Goal: Transaction & Acquisition: Purchase product/service

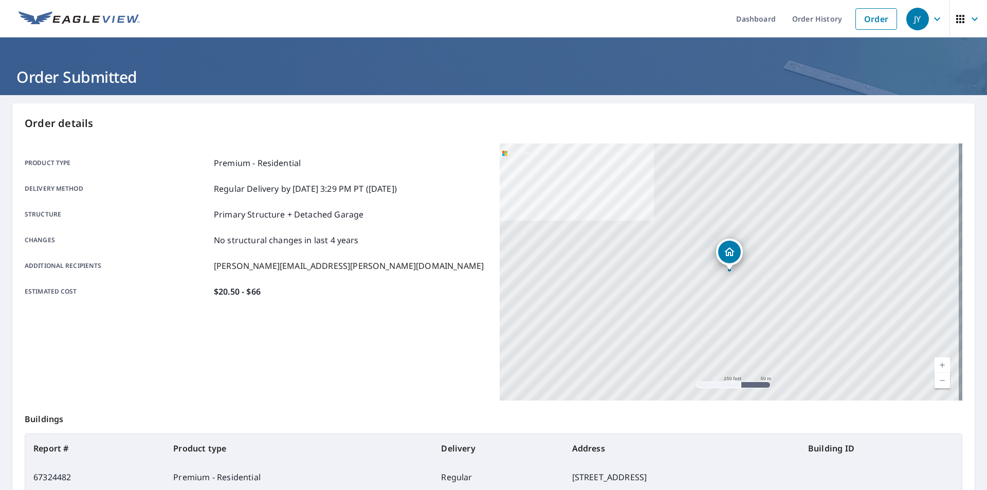
scroll to position [88, 0]
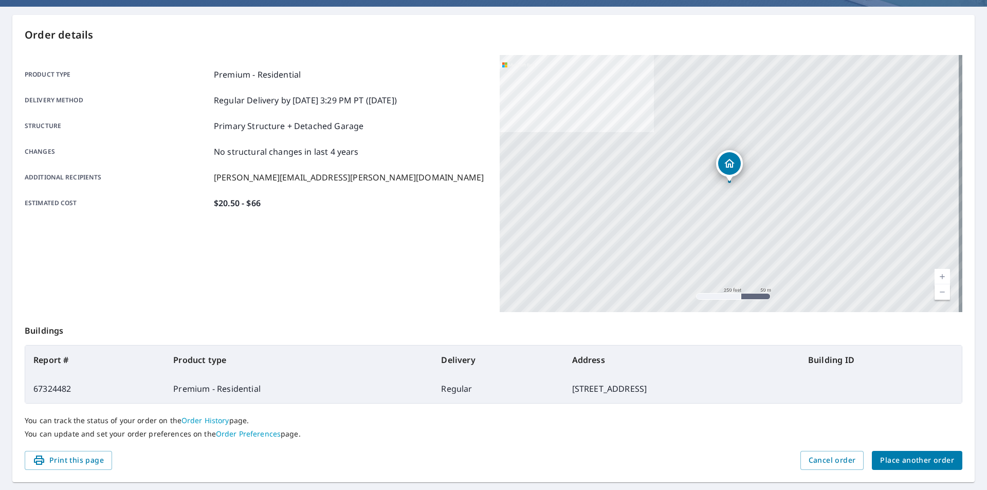
click at [899, 464] on span "Place another order" at bounding box center [917, 460] width 74 height 13
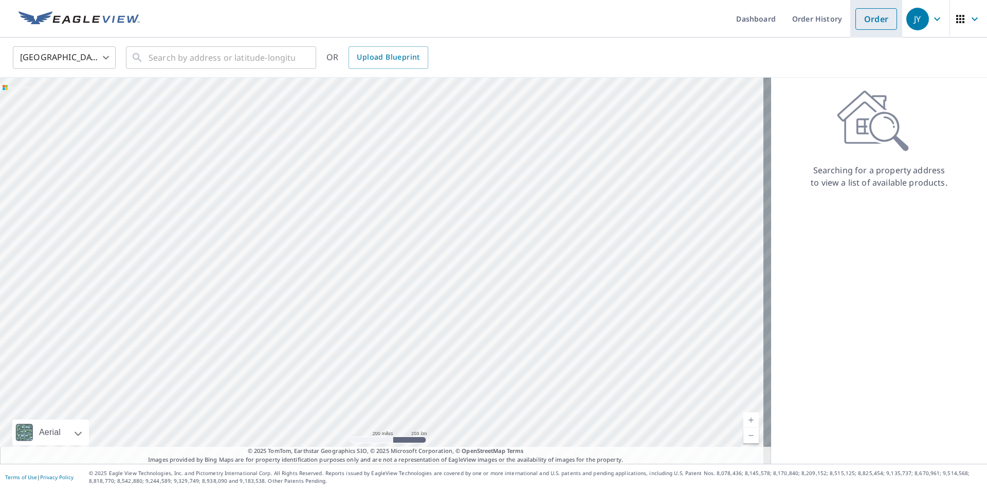
click at [869, 27] on link "Order" at bounding box center [876, 19] width 42 height 22
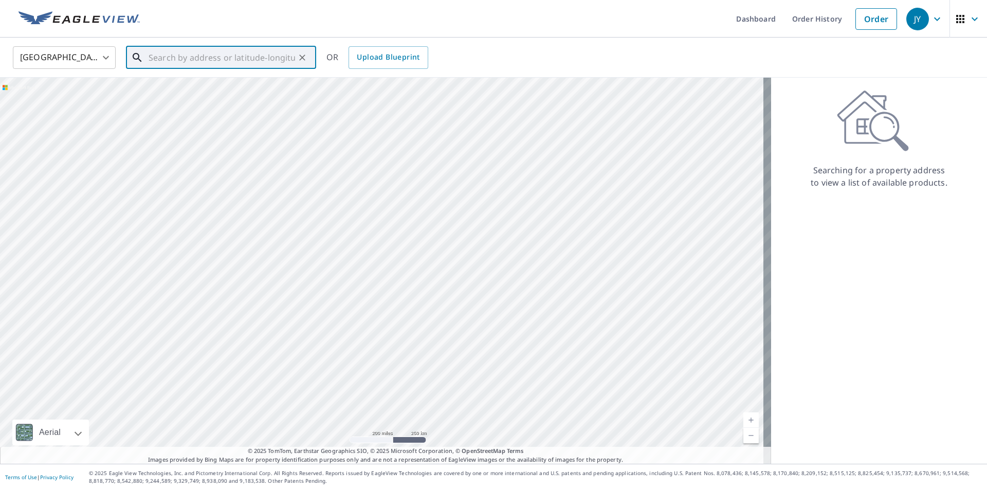
click at [252, 52] on input "text" at bounding box center [222, 57] width 146 height 29
click at [181, 47] on input "text" at bounding box center [222, 57] width 146 height 29
click at [185, 91] on span "[STREET_ADDRESS]" at bounding box center [226, 87] width 161 height 12
type input "[STREET_ADDRESS]"
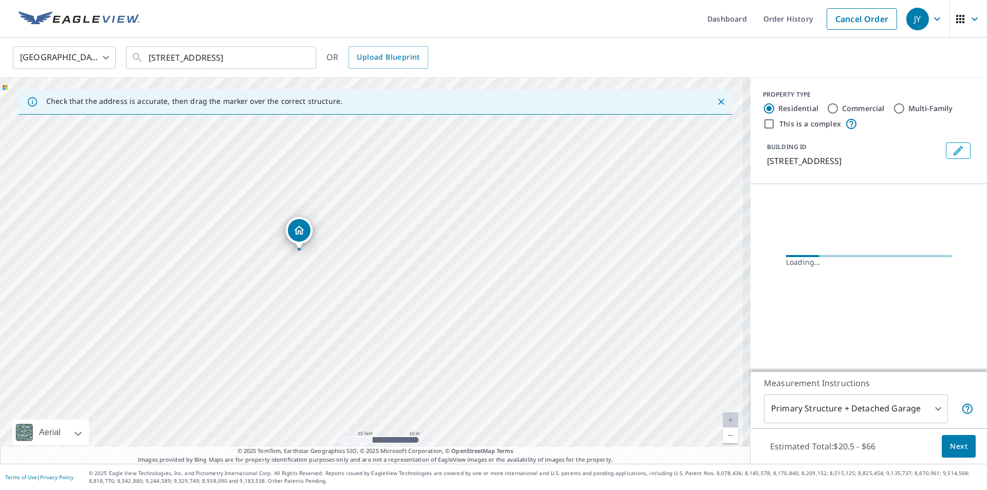
drag, startPoint x: 298, startPoint y: 210, endPoint x: 357, endPoint y: 306, distance: 112.8
click at [357, 306] on div "[STREET_ADDRESS]" at bounding box center [375, 271] width 750 height 386
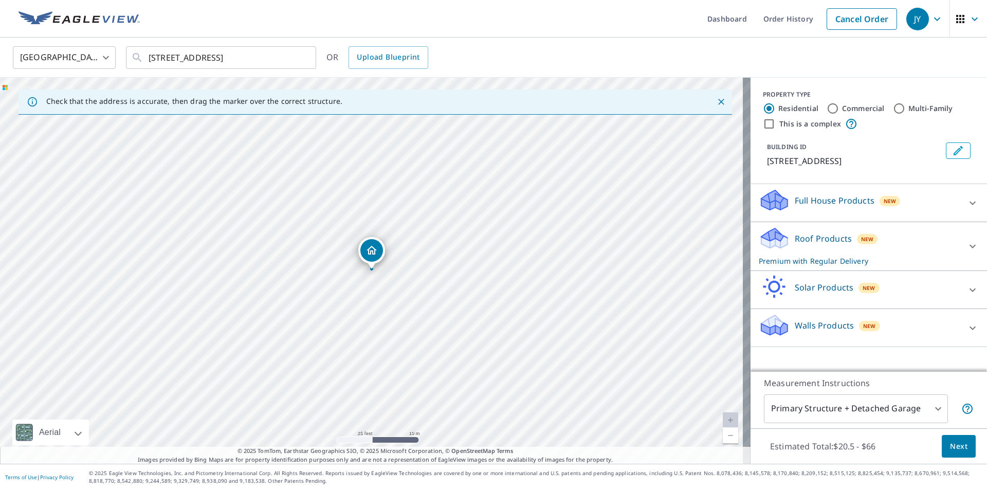
click at [970, 201] on icon at bounding box center [972, 203] width 12 height 12
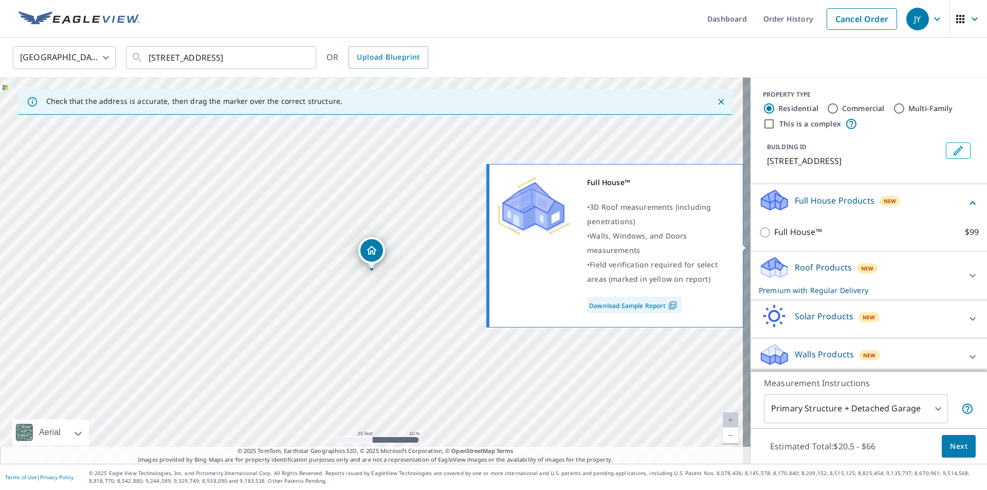
click at [761, 238] on input "Full House™ $99" at bounding box center [766, 232] width 15 height 12
checkbox input "true"
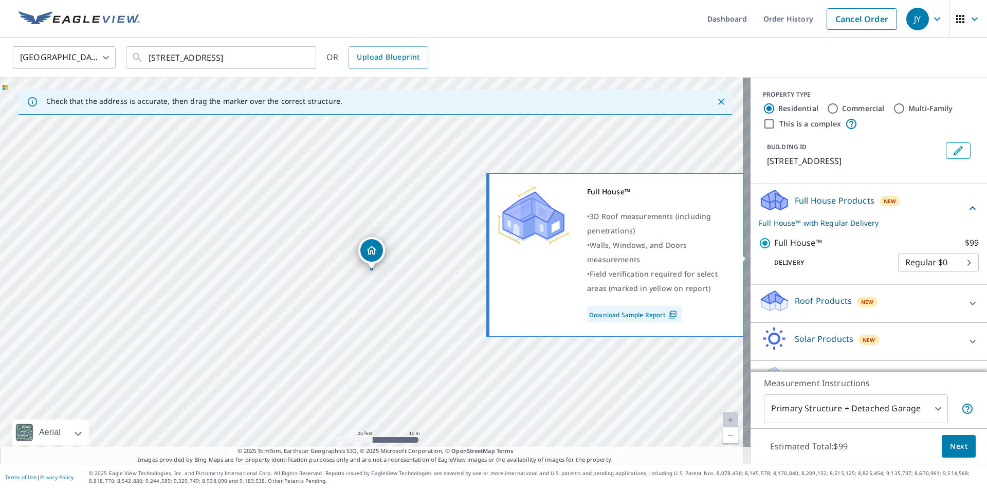
checkbox input "false"
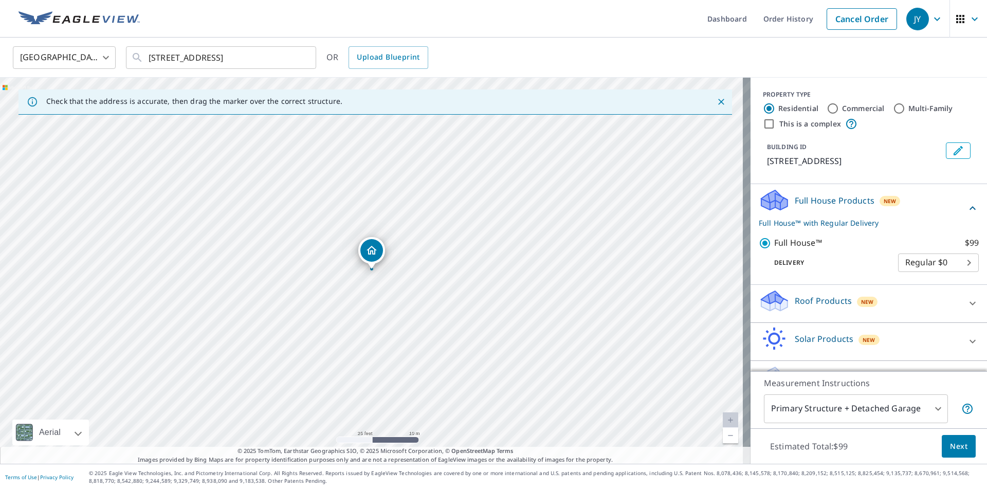
click at [966, 309] on icon at bounding box center [972, 303] width 12 height 12
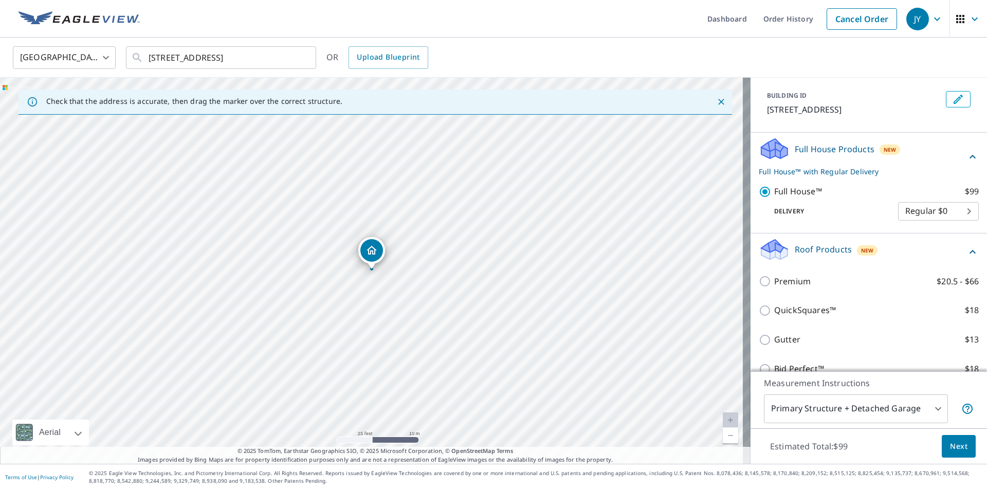
click at [969, 253] on icon at bounding box center [972, 252] width 6 height 4
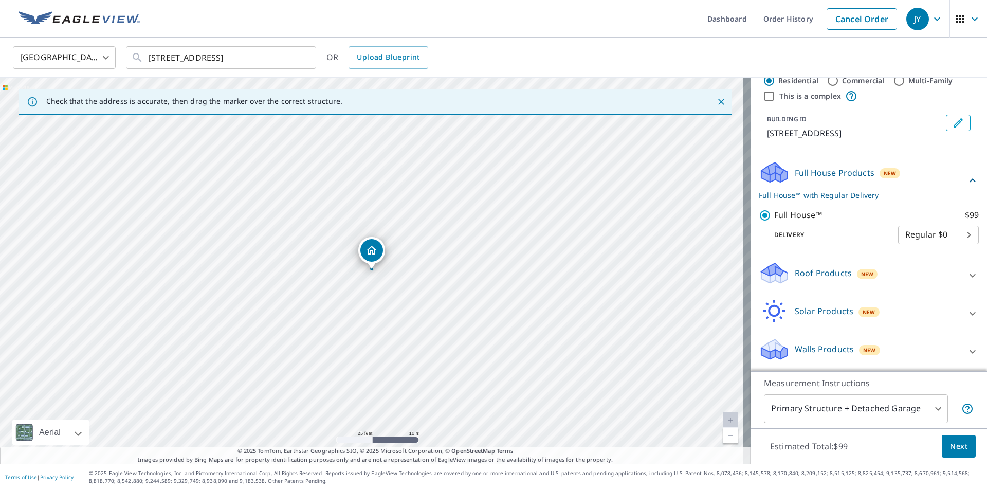
scroll to position [40, 0]
click at [955, 450] on span "Next" at bounding box center [958, 446] width 17 height 13
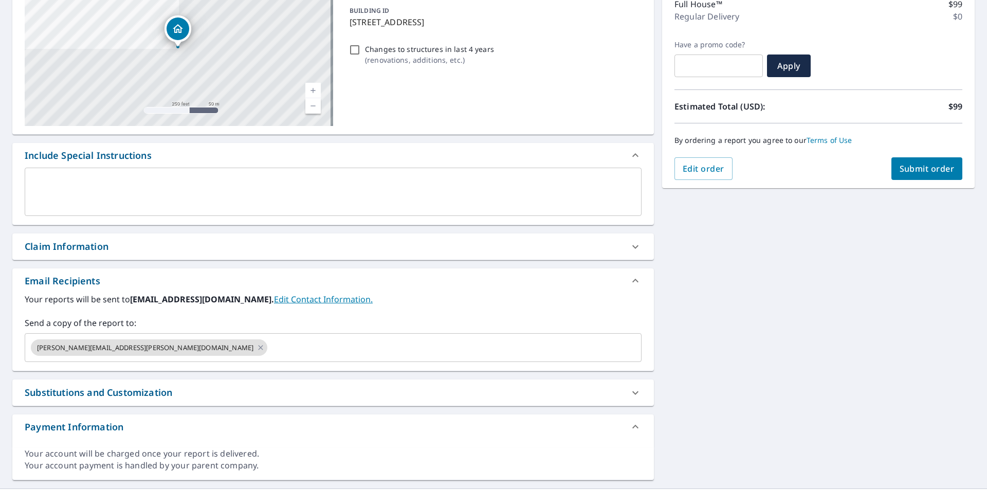
scroll to position [154, 0]
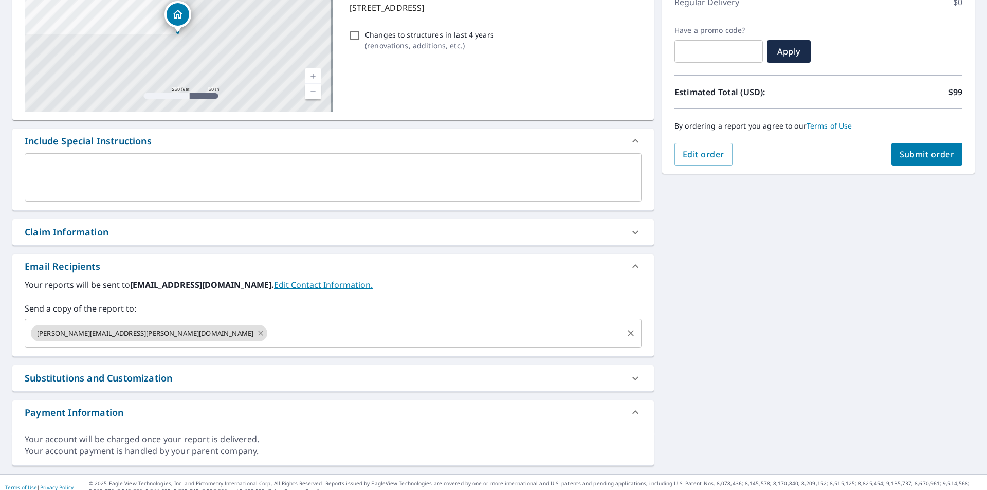
click at [256, 336] on icon at bounding box center [260, 332] width 8 height 11
click at [147, 336] on input "text" at bounding box center [325, 333] width 592 height 20
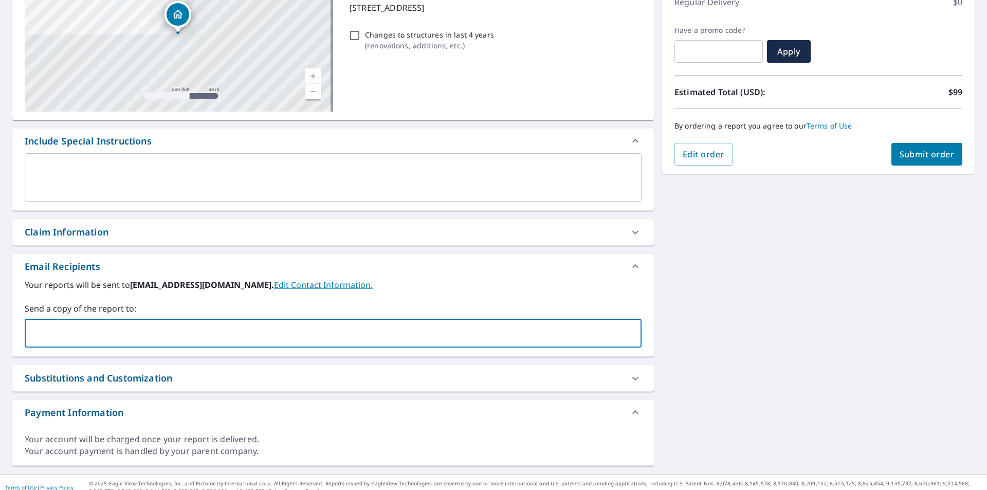
type input "[PERSON_NAME][EMAIL_ADDRESS][PERSON_NAME][DOMAIN_NAME]"
click at [916, 156] on span "Submit order" at bounding box center [926, 154] width 55 height 11
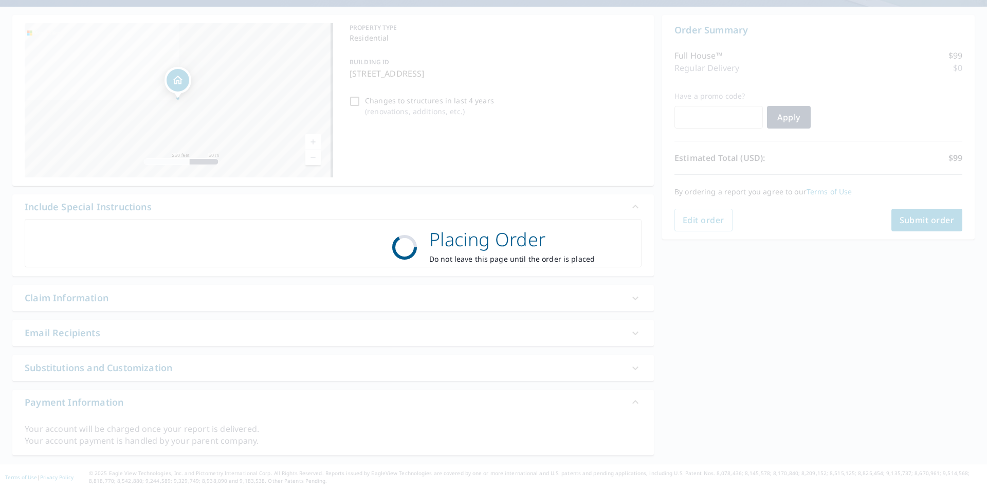
scroll to position [88, 0]
